Goal: Task Accomplishment & Management: Use online tool/utility

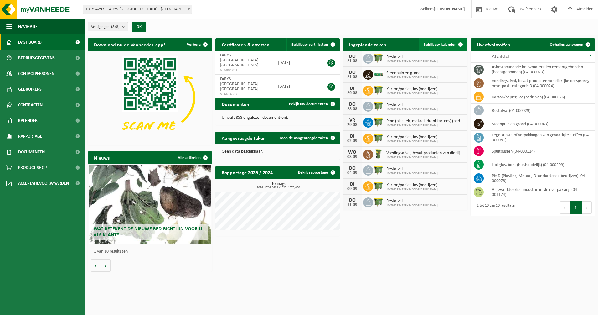
click at [450, 43] on span "Bekijk uw kalender" at bounding box center [440, 45] width 32 height 4
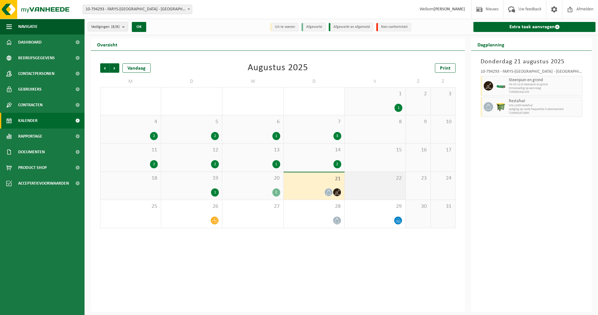
click at [381, 188] on div "22" at bounding box center [375, 186] width 61 height 28
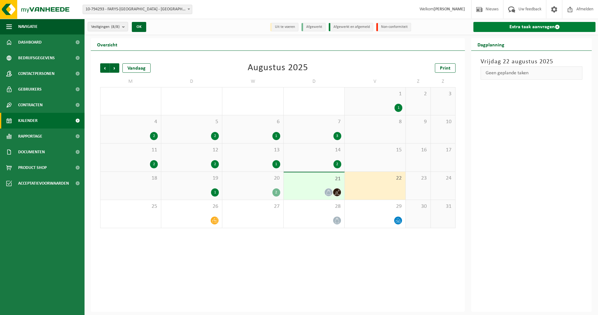
click at [537, 28] on link "Extra taak aanvragen" at bounding box center [535, 27] width 122 height 10
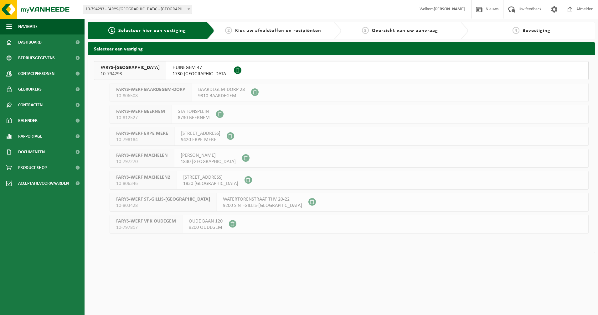
click at [166, 62] on div "HUINEGEM 47 1730 ASSE" at bounding box center [200, 70] width 68 height 18
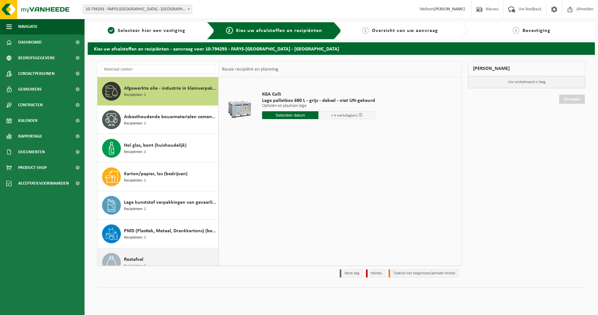
scroll to position [96, 0]
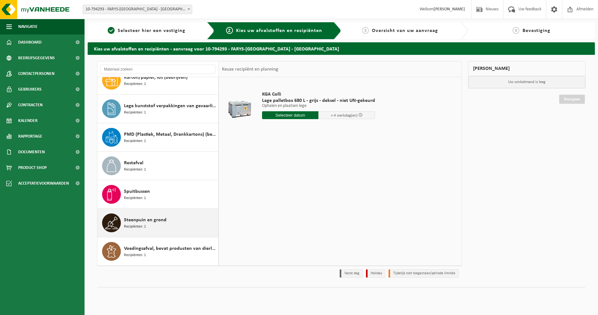
click at [190, 220] on div "Steenpuin en grond Recipiënten: 1" at bounding box center [170, 222] width 93 height 19
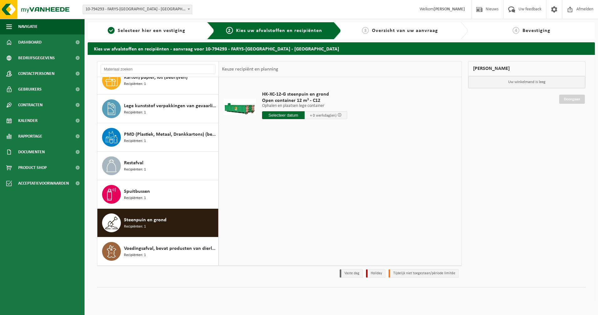
click at [286, 117] on input "text" at bounding box center [283, 115] width 43 height 8
click at [311, 180] on div "22" at bounding box center [312, 181] width 11 height 10
type input "Van 2025-08-22"
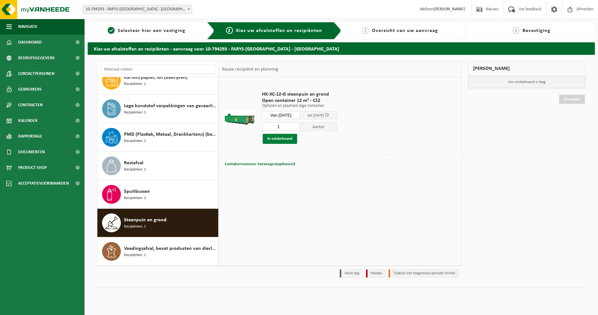
click at [281, 139] on button "In winkelmand" at bounding box center [280, 139] width 34 height 10
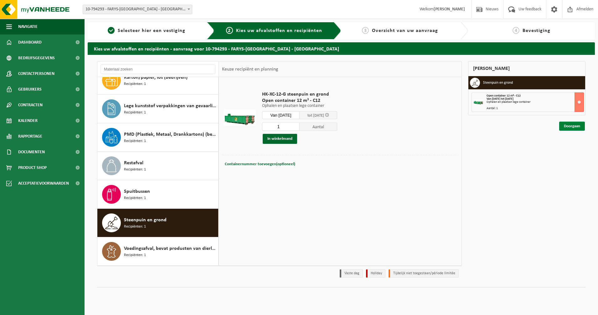
click at [570, 129] on link "Doorgaan" at bounding box center [572, 126] width 26 height 9
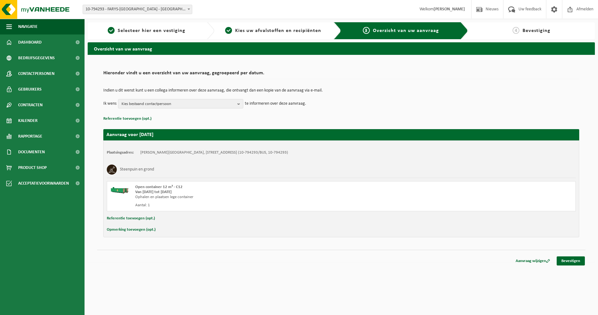
click at [584, 256] on div "Aanvraag wijzigen Bevestigen" at bounding box center [341, 253] width 489 height 7
click at [584, 258] on link "Bevestigen" at bounding box center [571, 260] width 28 height 9
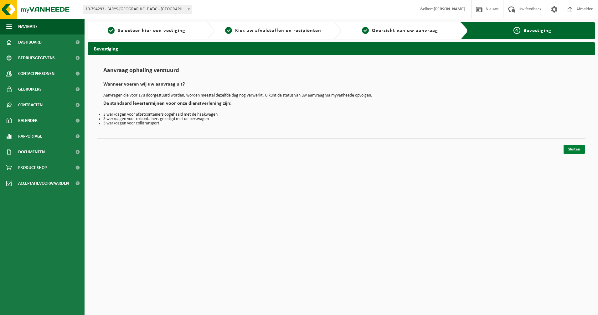
click at [582, 149] on link "Sluiten" at bounding box center [574, 149] width 21 height 9
